Goal: Navigation & Orientation: Find specific page/section

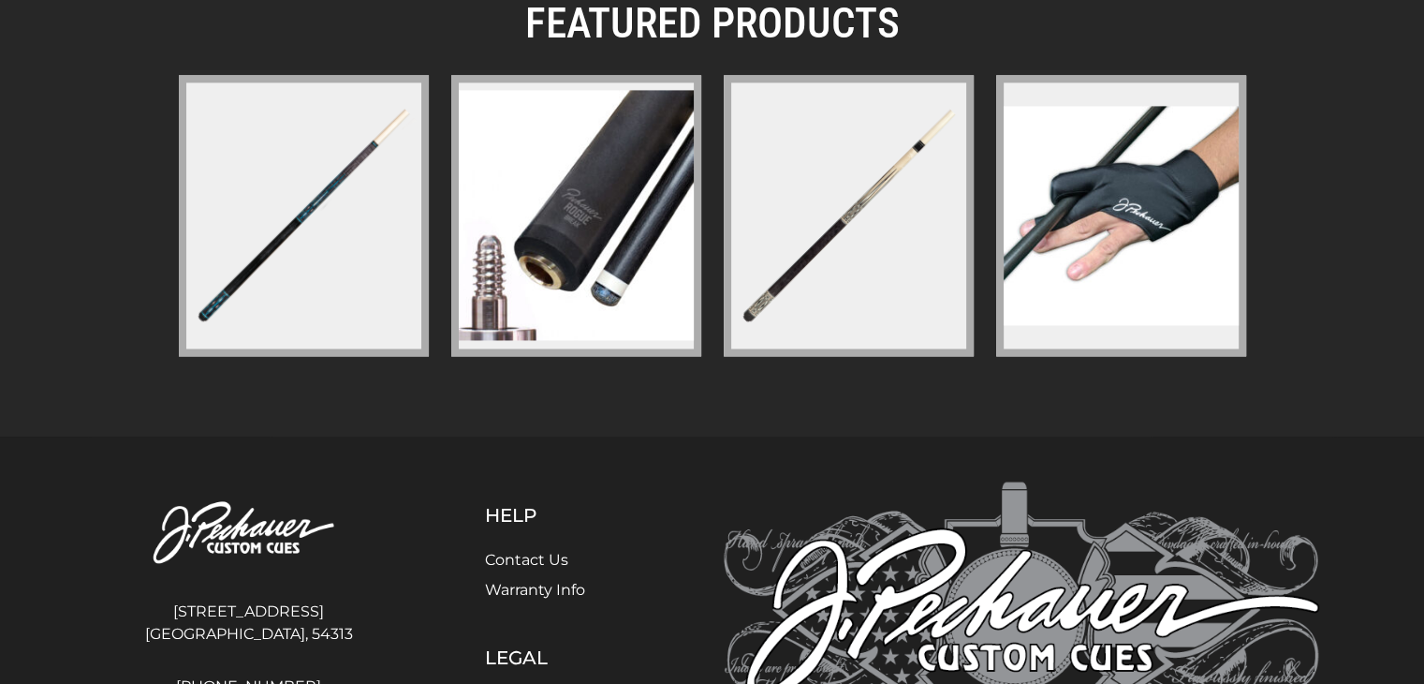
scroll to position [2749, 0]
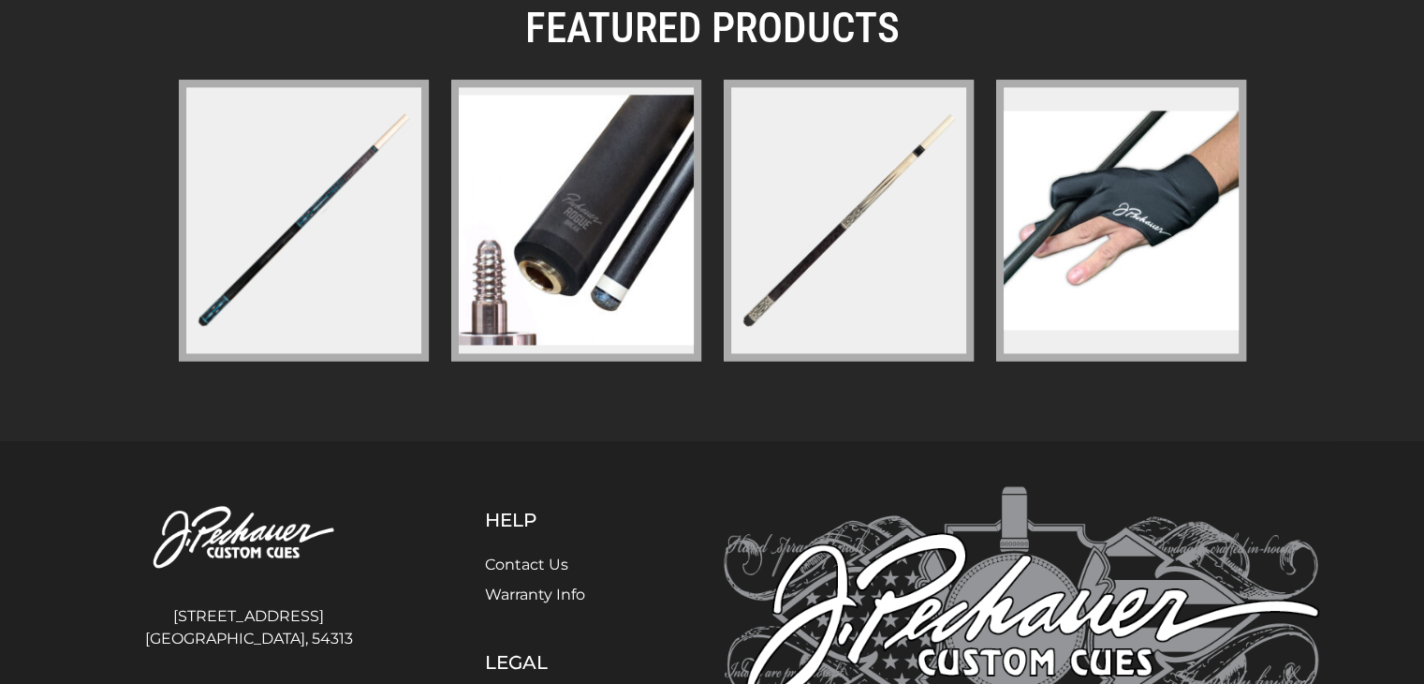
click at [1105, 213] on img at bounding box center [1121, 219] width 235 height 218
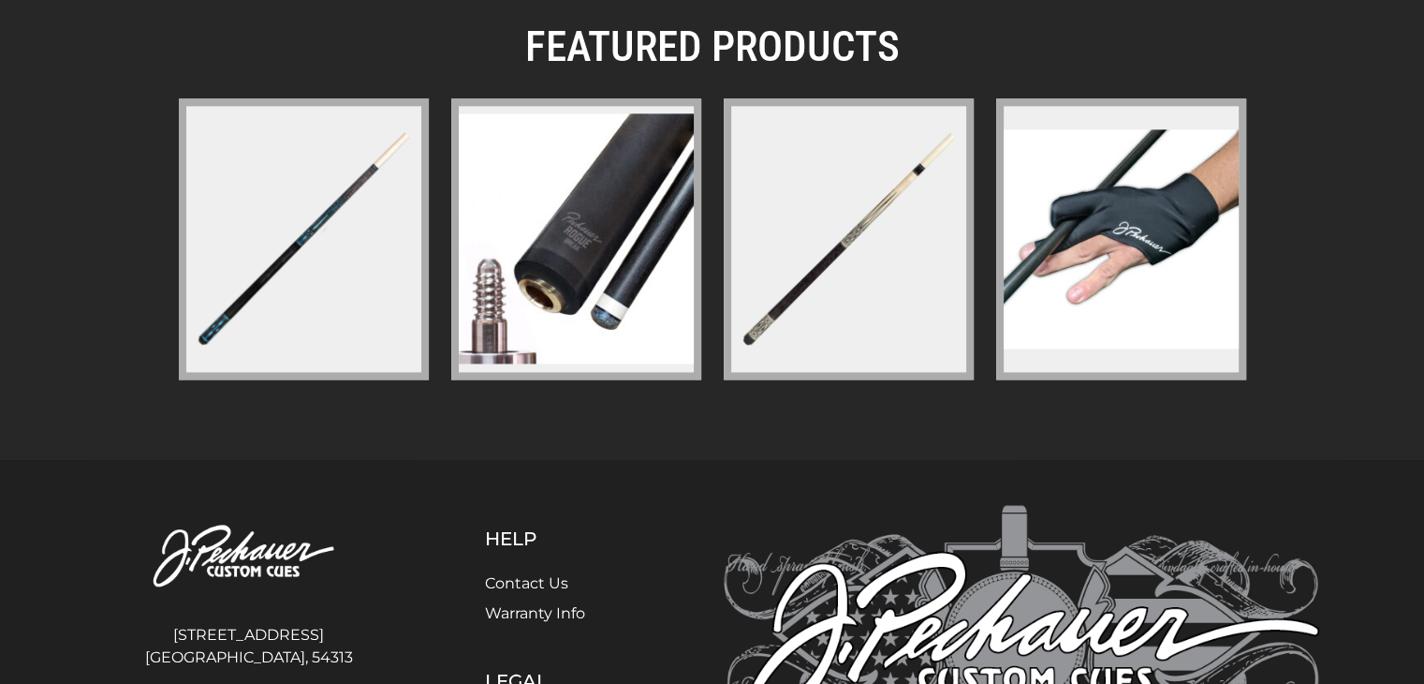
scroll to position [2726, 0]
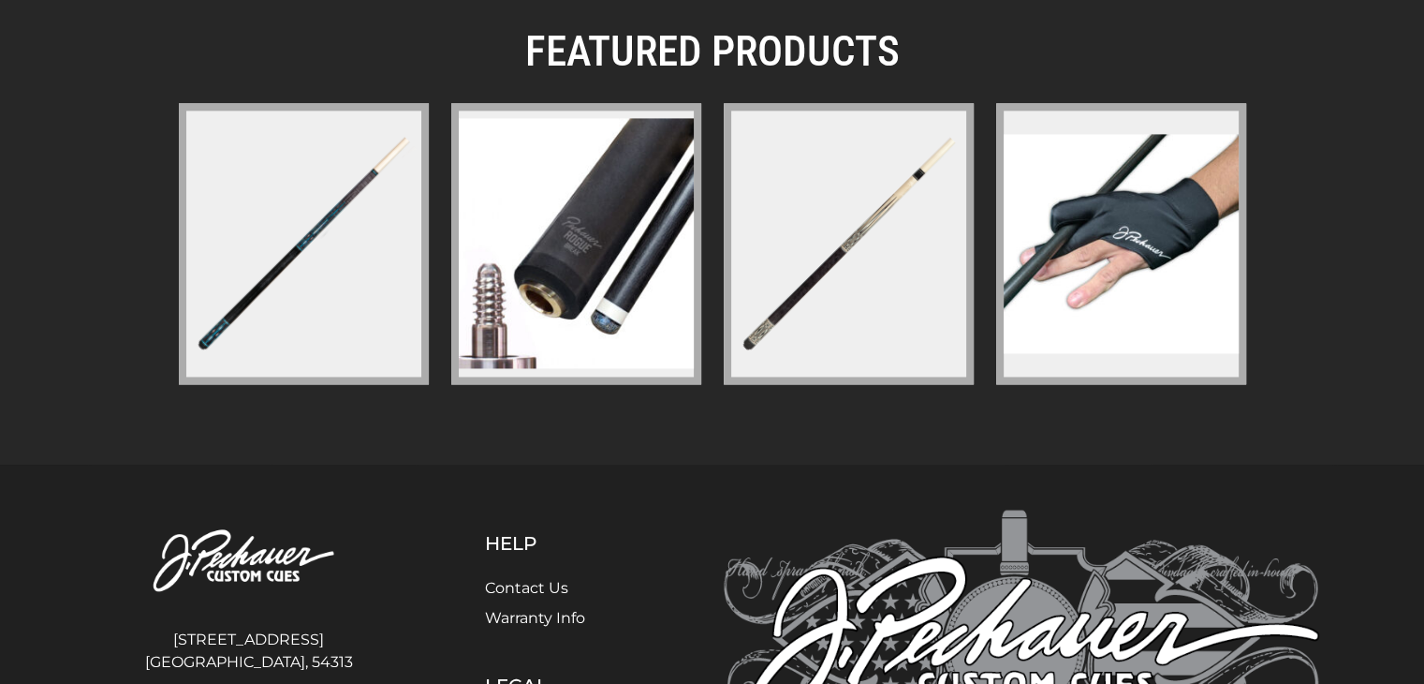
click at [571, 244] on img at bounding box center [576, 243] width 235 height 250
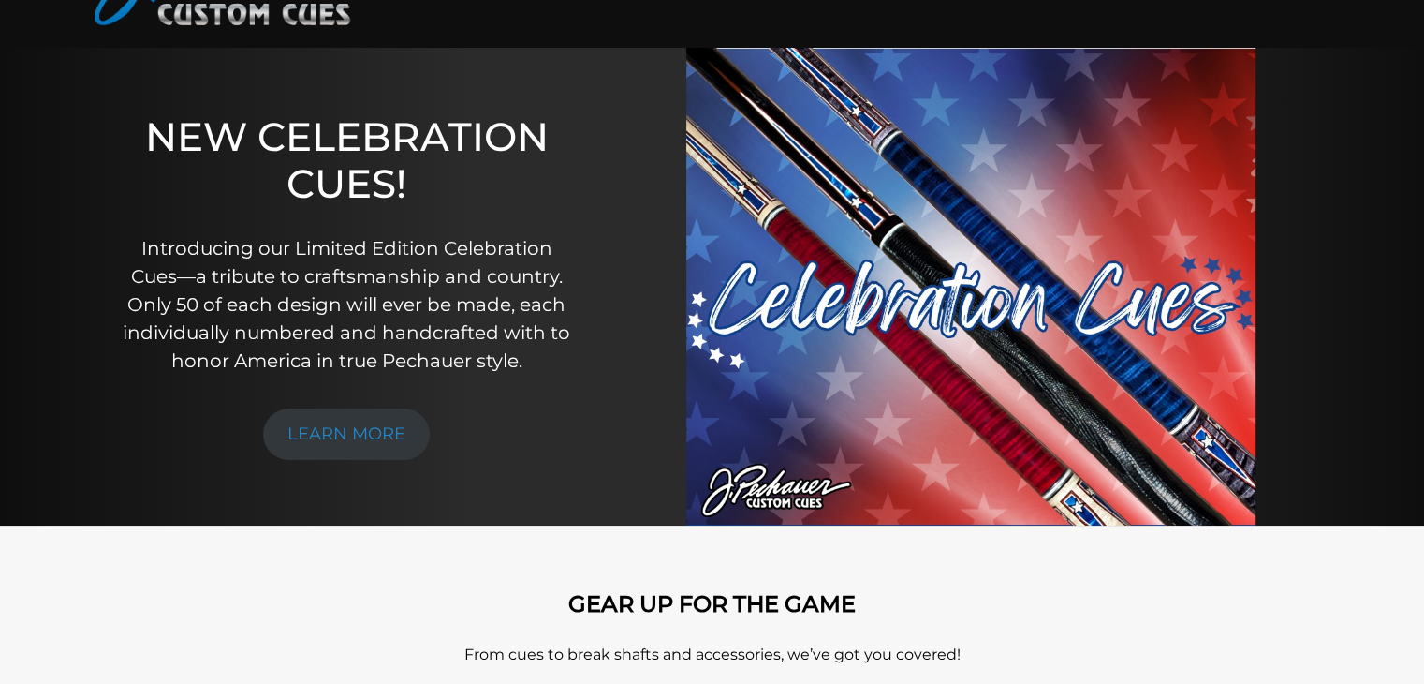
scroll to position [0, 0]
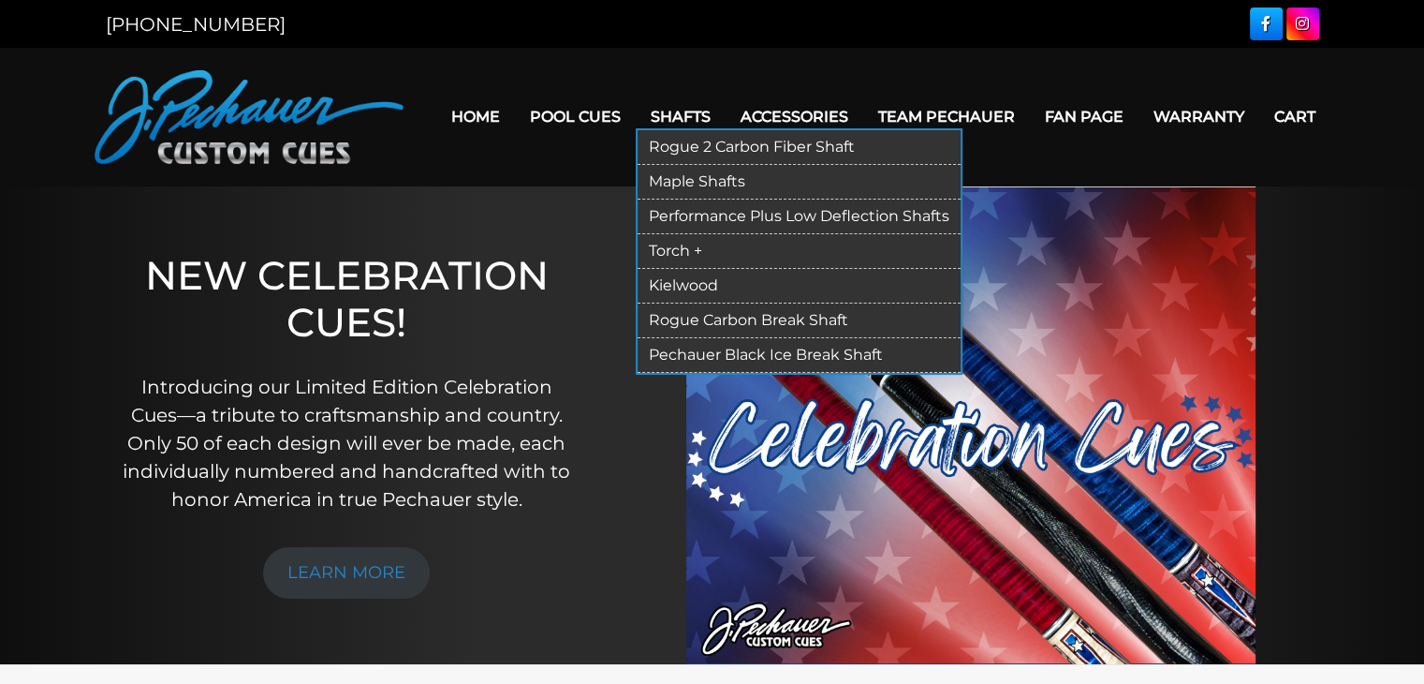
click at [693, 113] on link "Shafts" at bounding box center [681, 117] width 90 height 48
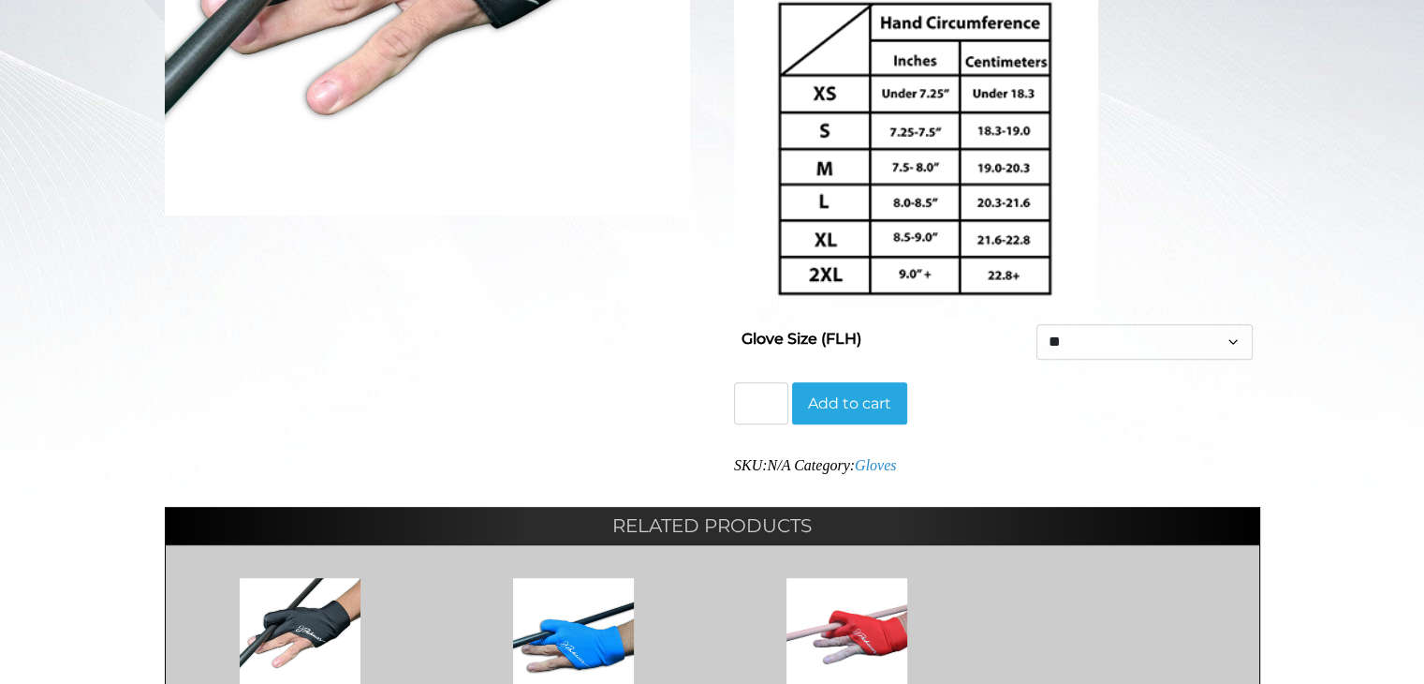
scroll to position [581, 0]
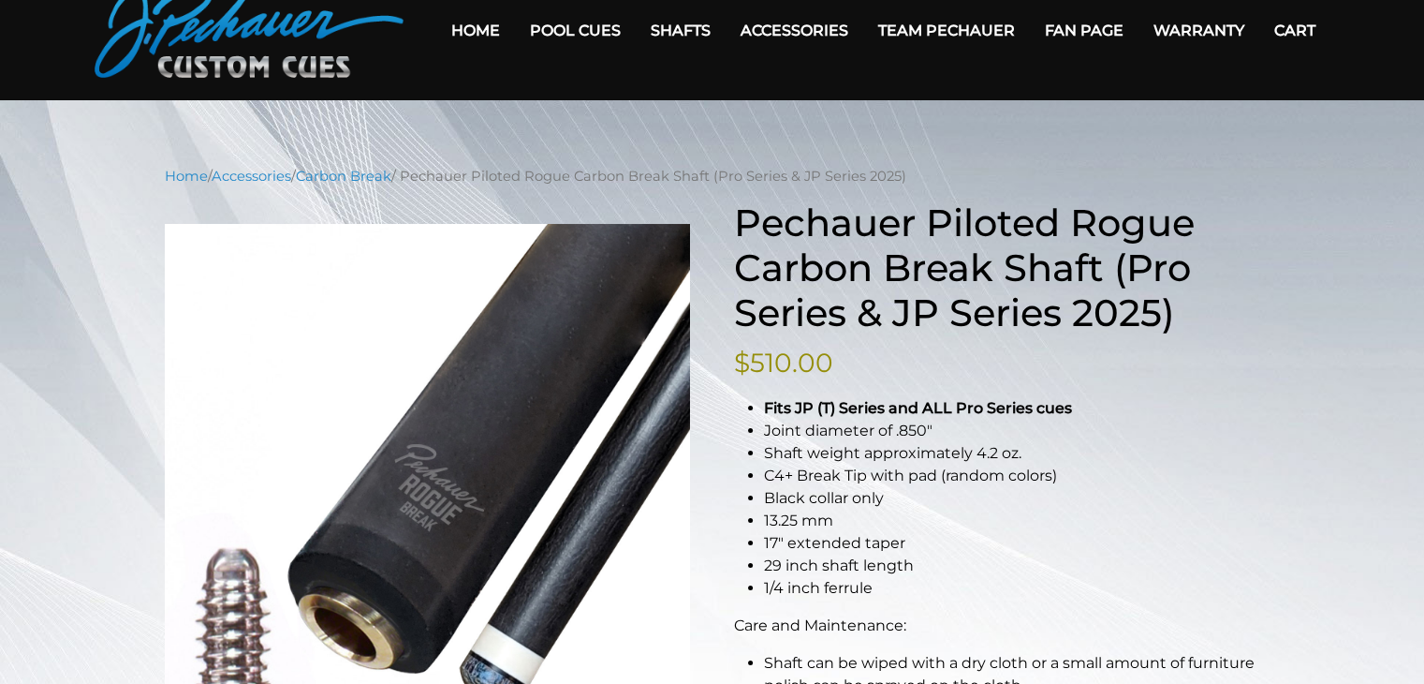
scroll to position [96, 0]
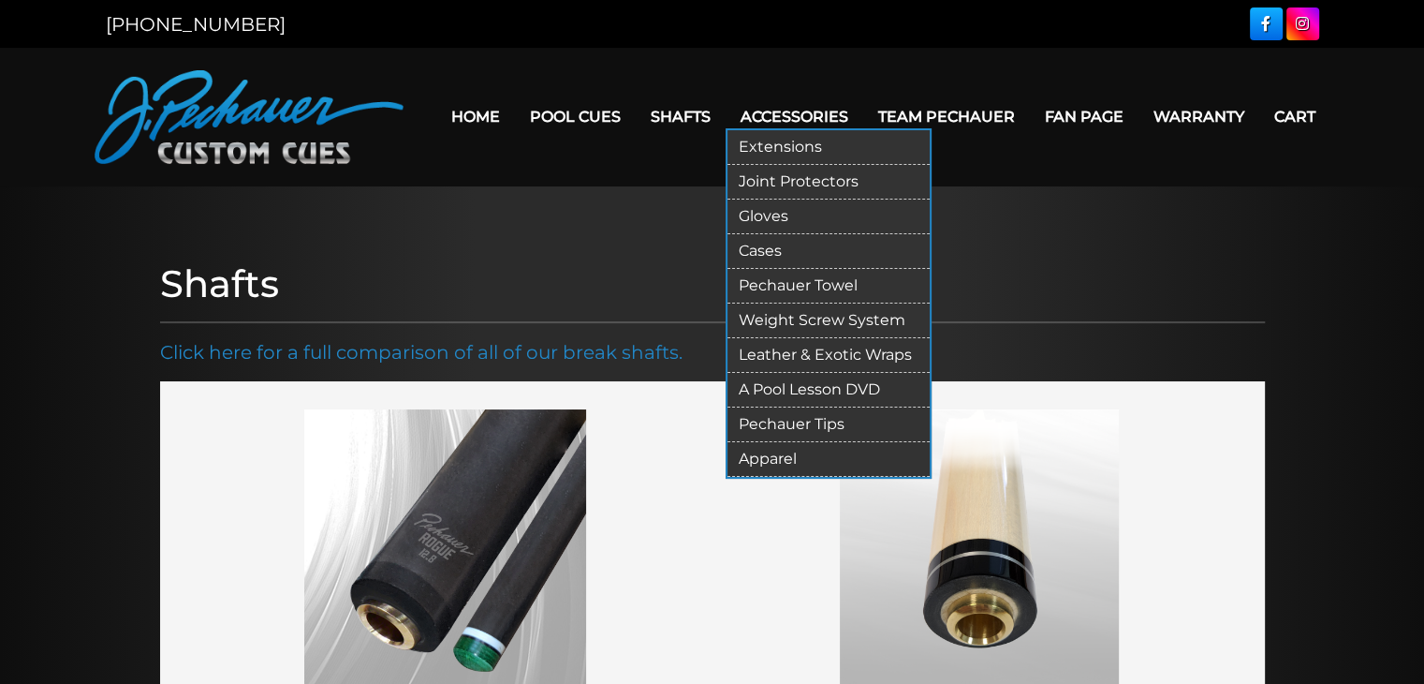
click at [829, 112] on link "Accessories" at bounding box center [795, 117] width 138 height 48
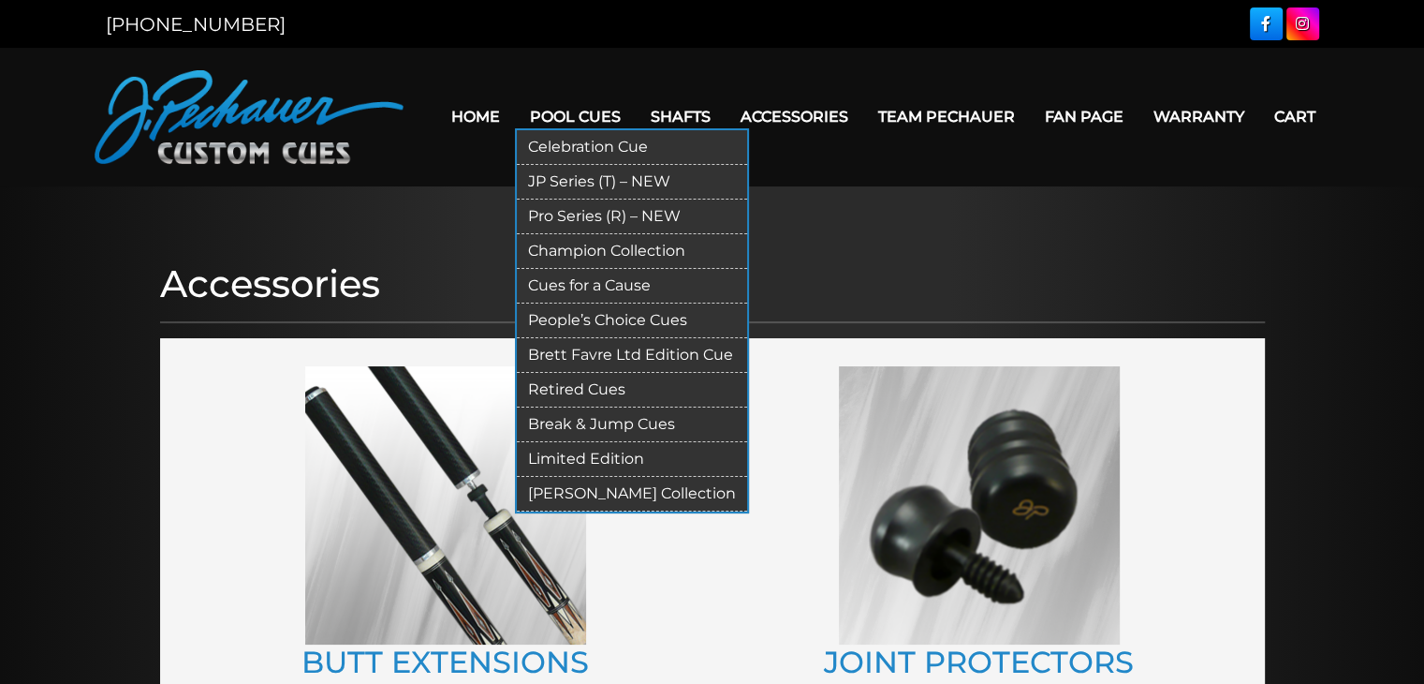
click at [566, 110] on link "Pool Cues" at bounding box center [575, 117] width 121 height 48
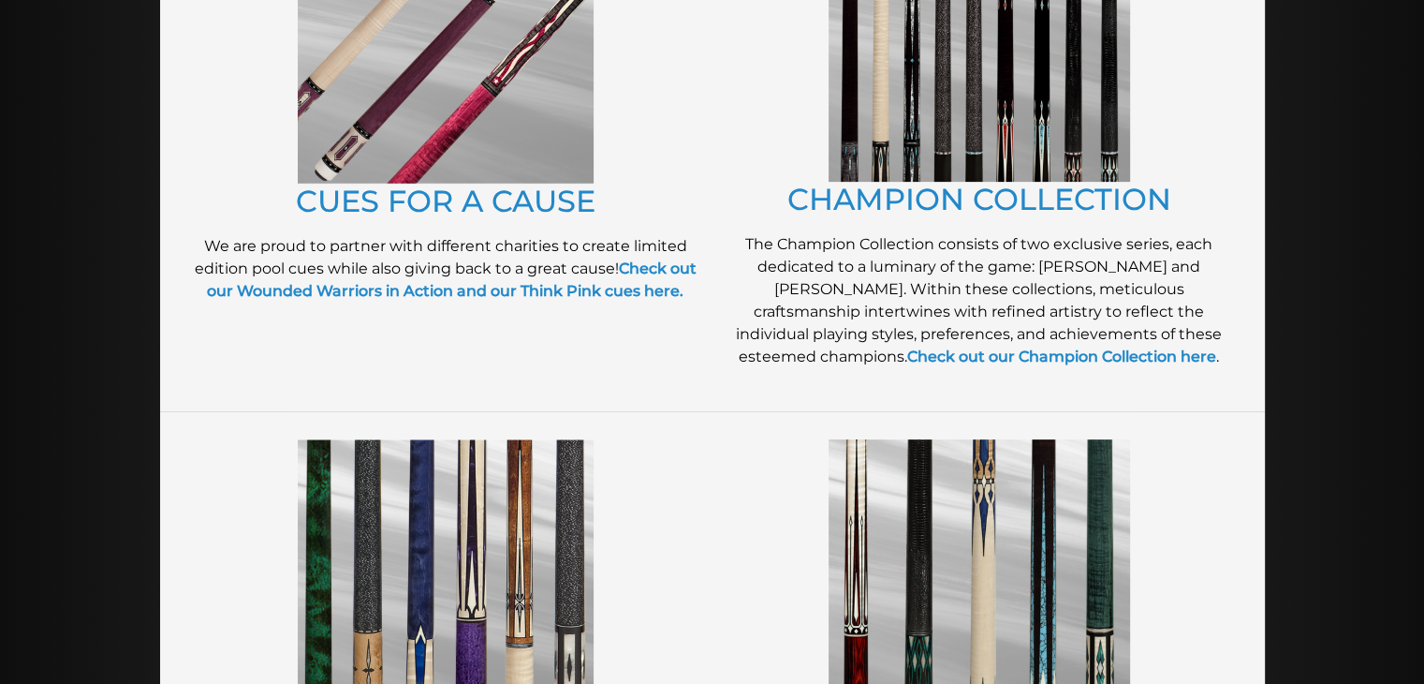
scroll to position [612, 0]
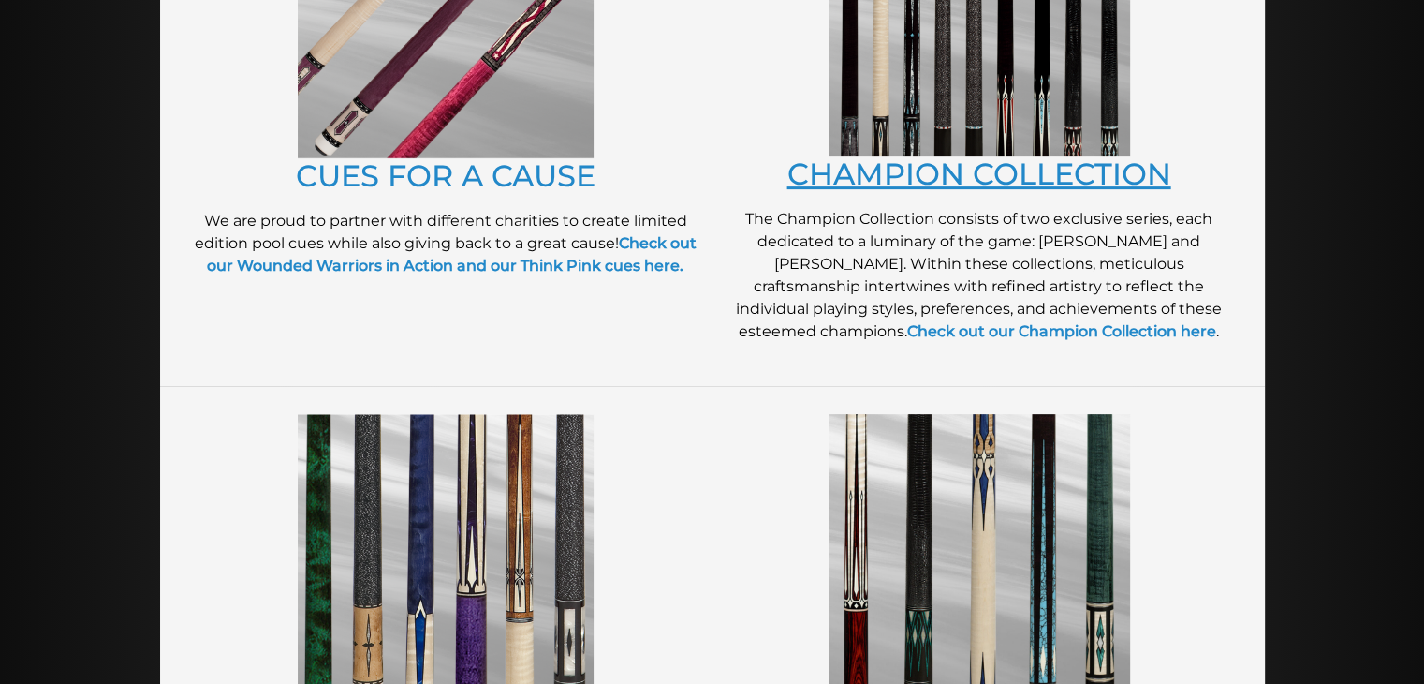
click at [993, 176] on link "CHAMPION COLLECTION" at bounding box center [979, 173] width 384 height 37
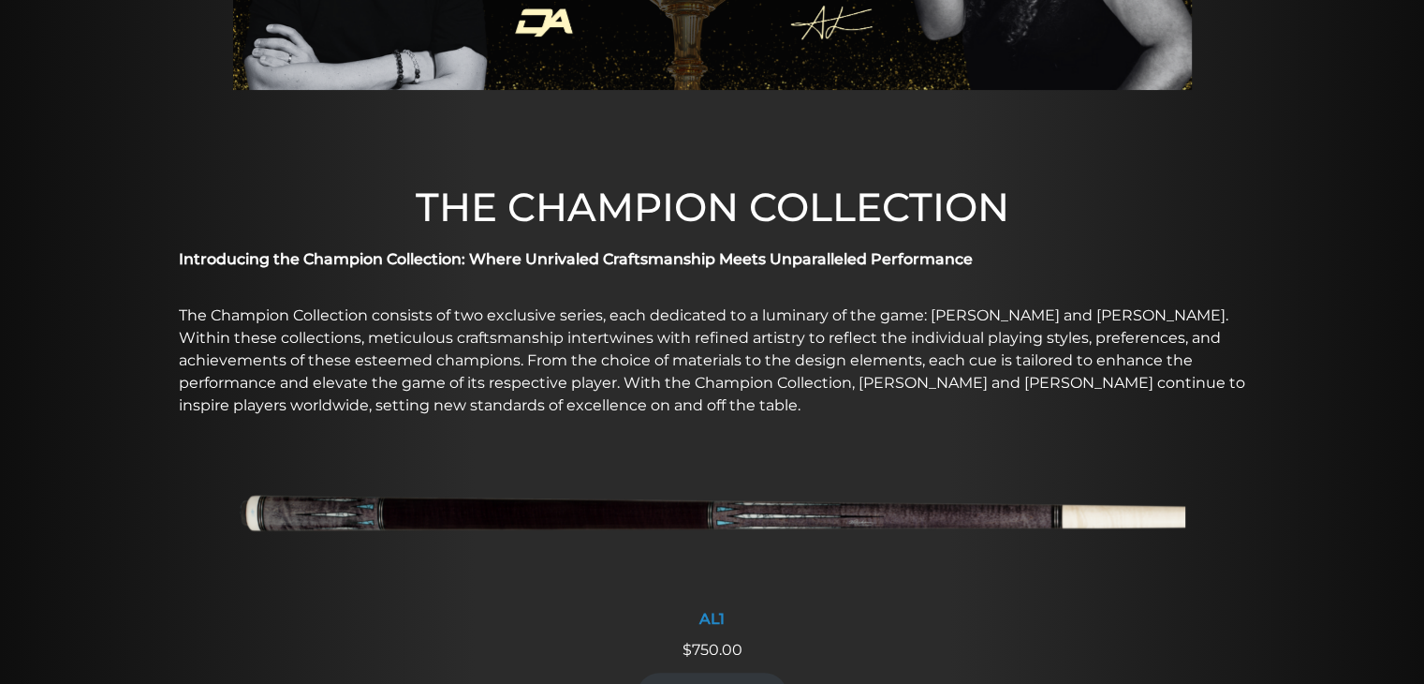
scroll to position [415, 0]
